Goal: Information Seeking & Learning: Learn about a topic

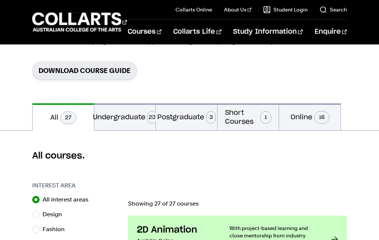
scroll to position [129, 0]
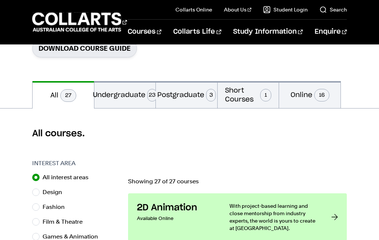
click at [35, 193] on input "Design" at bounding box center [35, 191] width 7 height 7
radio input "true"
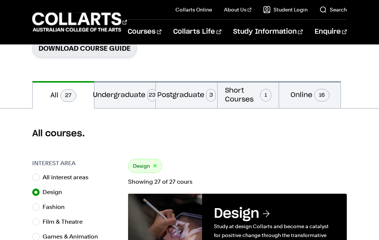
scroll to position [158, 0]
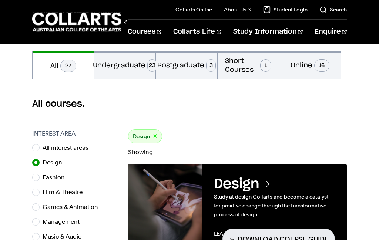
click at [32, 179] on input "Fashion" at bounding box center [35, 176] width 7 height 7
radio input "true"
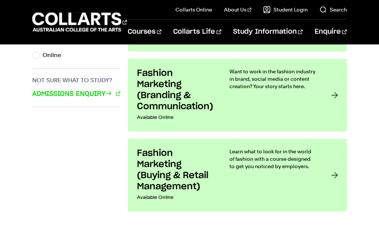
scroll to position [550, 0]
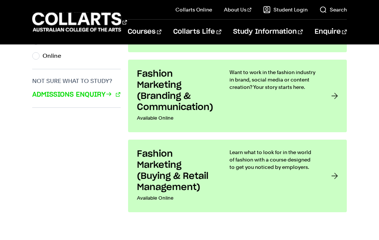
click at [337, 177] on div at bounding box center [334, 175] width 7 height 55
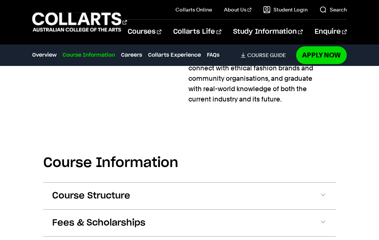
scroll to position [791, 0]
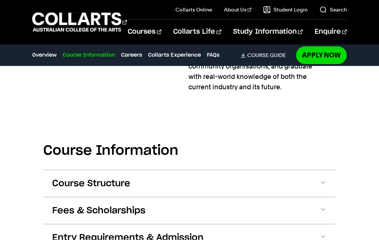
click at [327, 208] on button "Fees & Scholarships" at bounding box center [189, 210] width 292 height 27
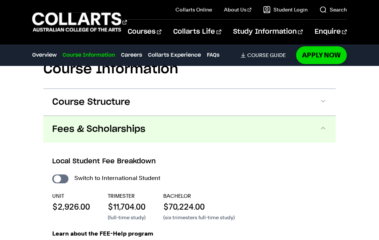
scroll to position [921, 0]
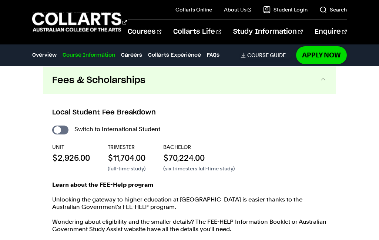
click at [56, 130] on input "International Student" at bounding box center [60, 129] width 16 height 9
checkbox input "true"
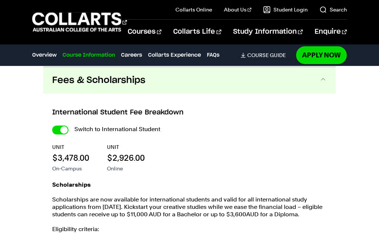
scroll to position [950, 0]
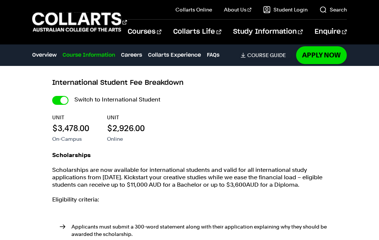
click at [0, 0] on input "International Student" at bounding box center [0, 0] width 0 height 0
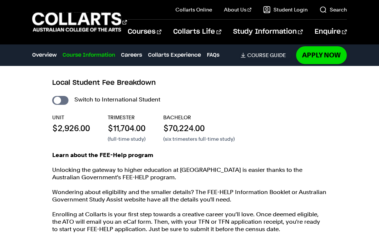
checkbox input "false"
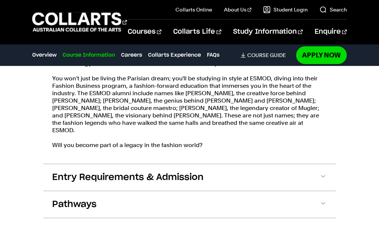
click at [323, 172] on span at bounding box center [322, 177] width 7 height 10
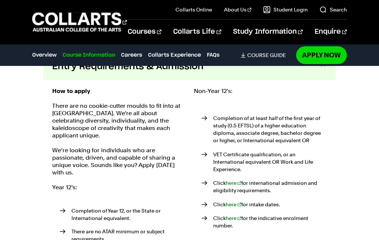
scroll to position [1302, 0]
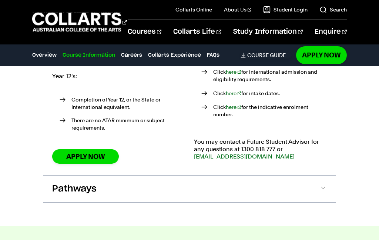
click at [323, 184] on span at bounding box center [322, 189] width 7 height 10
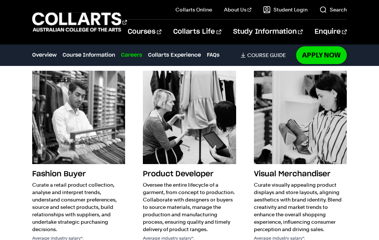
scroll to position [1977, 0]
